Goal: Information Seeking & Learning: Learn about a topic

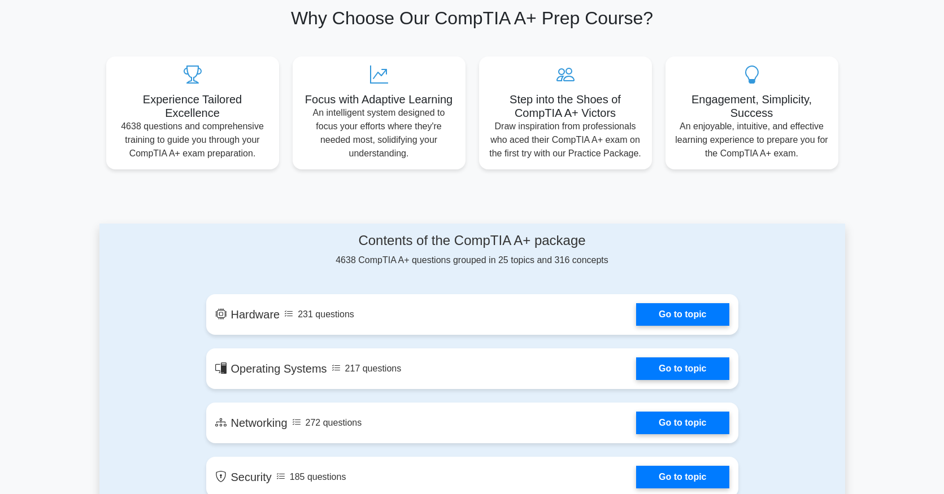
scroll to position [405, 0]
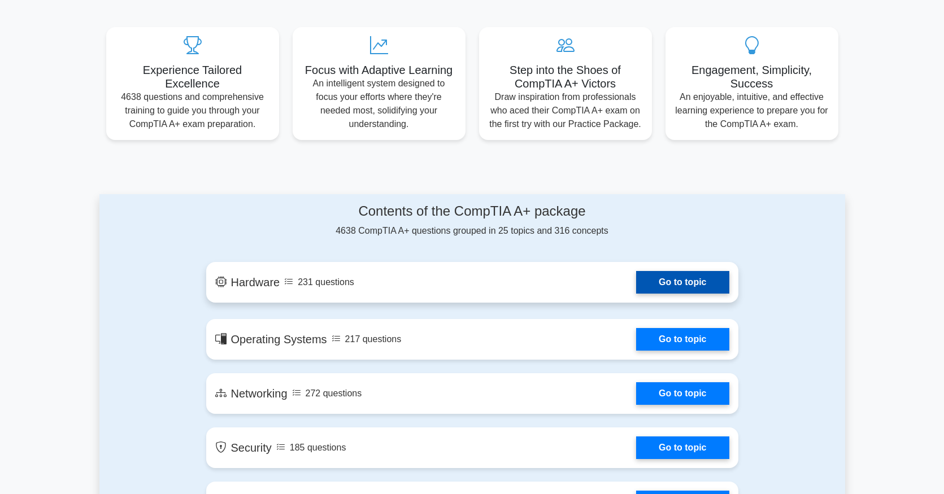
click at [658, 273] on link "Go to topic" at bounding box center [682, 282] width 93 height 23
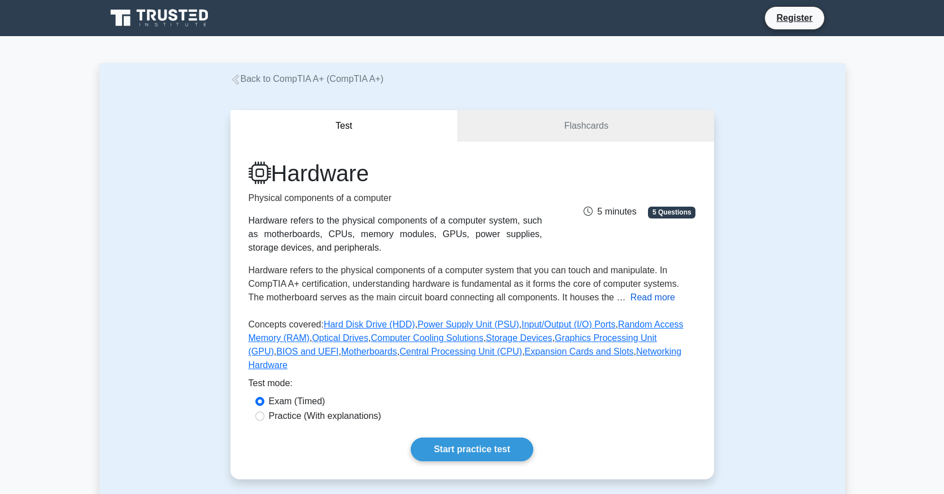
click at [658, 293] on button "Read more" at bounding box center [653, 298] width 45 height 14
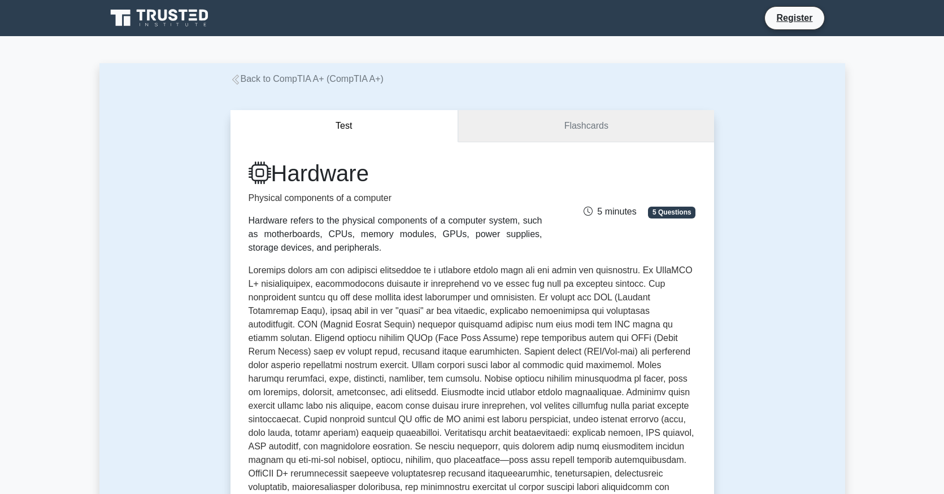
click at [553, 121] on link "Flashcards" at bounding box center [585, 126] width 255 height 32
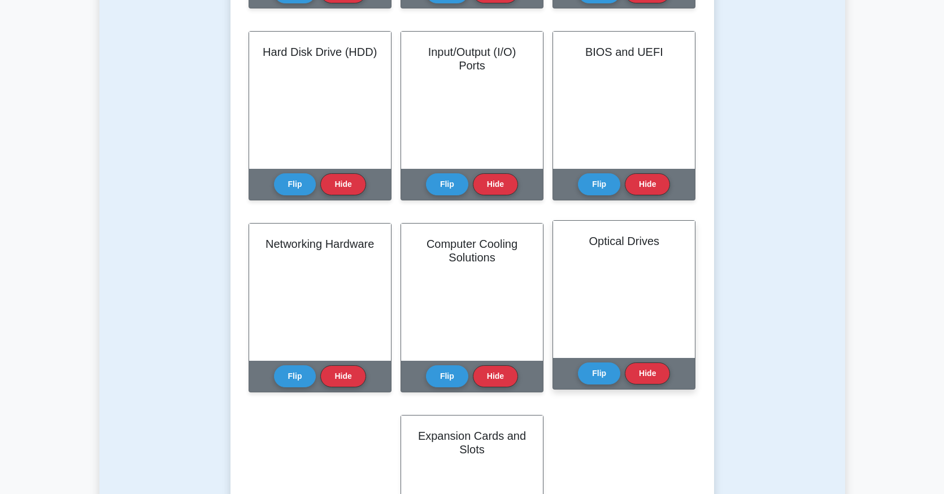
scroll to position [671, 0]
